Goal: Task Accomplishment & Management: Use online tool/utility

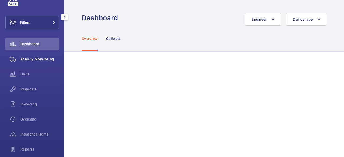
scroll to position [27, 0]
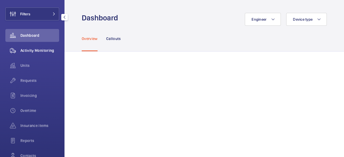
click at [38, 52] on span "Activity Monitoring" at bounding box center [39, 50] width 39 height 5
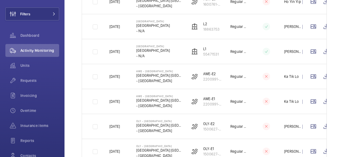
scroll to position [296, 0]
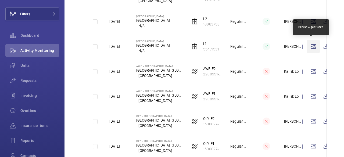
click at [313, 45] on wm-front-icon-button at bounding box center [313, 46] width 13 height 13
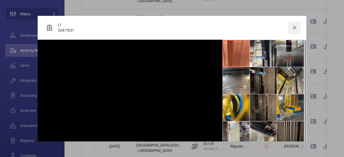
click at [292, 27] on wm-front-icon-button at bounding box center [294, 27] width 13 height 13
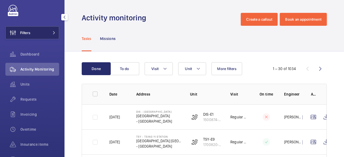
scroll to position [0, 0]
